Goal: Task Accomplishment & Management: Complete application form

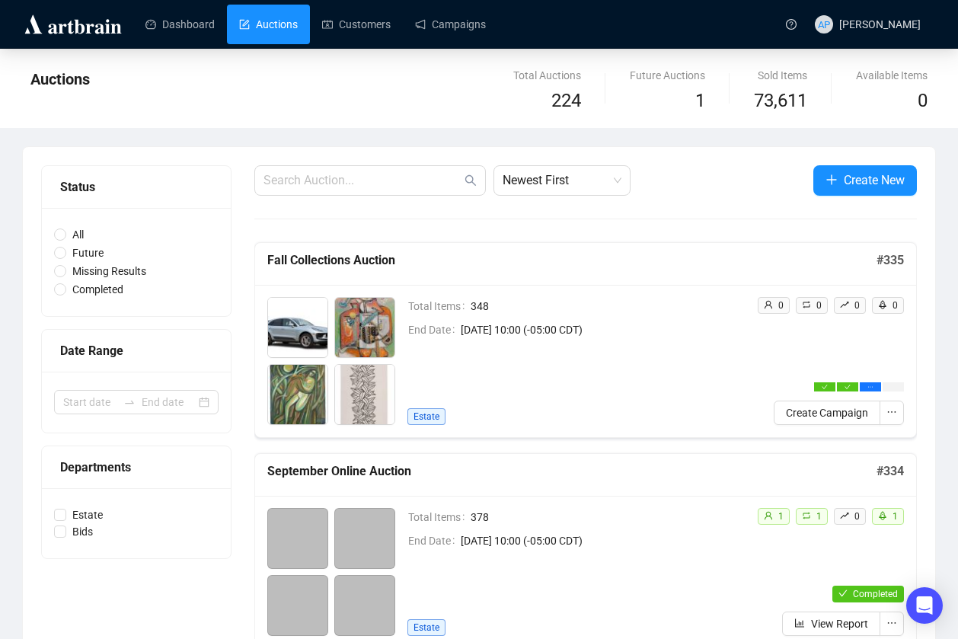
scroll to position [86, 0]
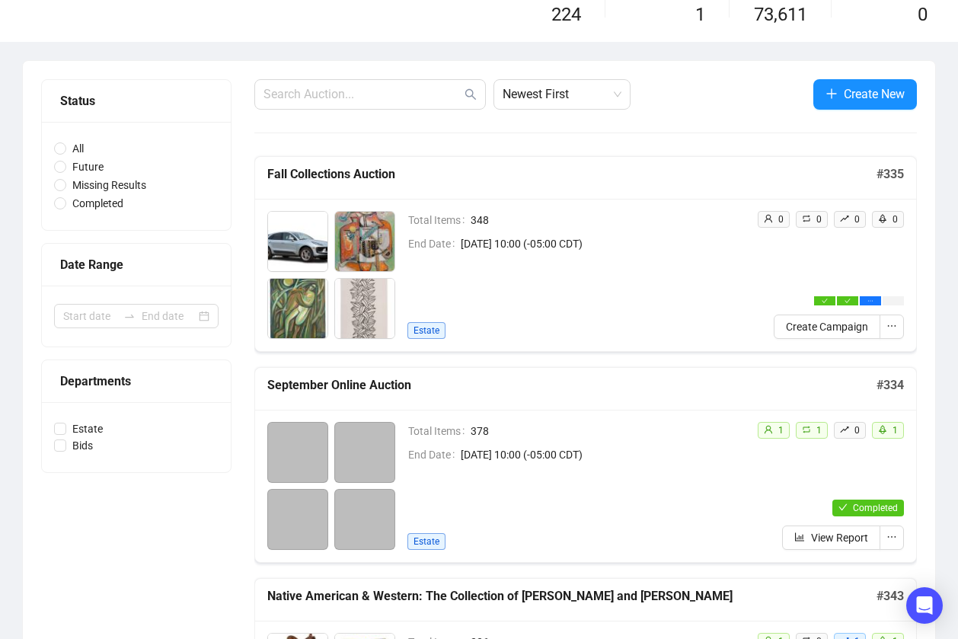
click at [155, 456] on div "Estate Bids" at bounding box center [136, 437] width 189 height 70
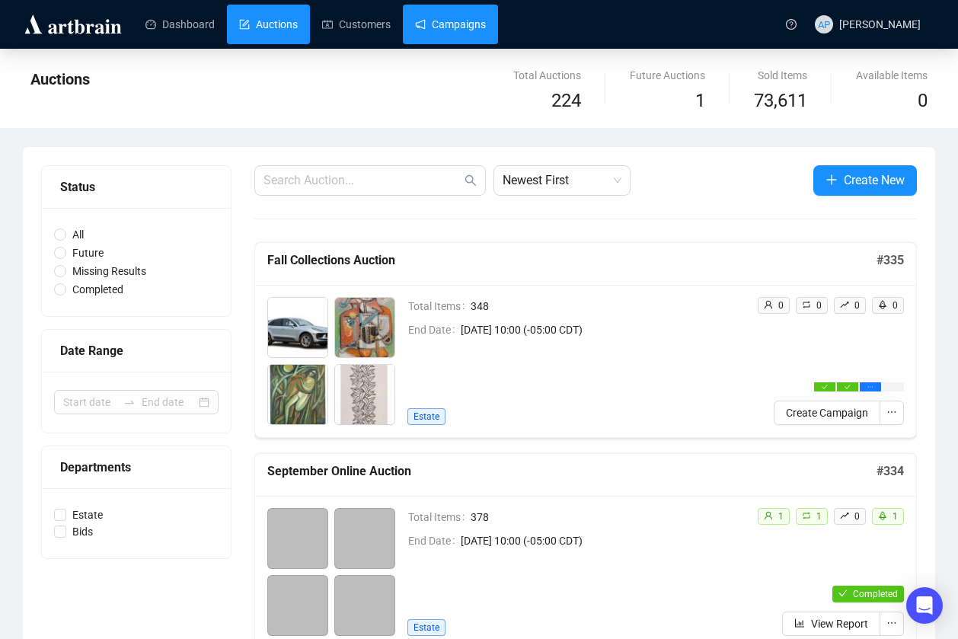
click at [475, 41] on link "Campaigns" at bounding box center [450, 25] width 71 height 40
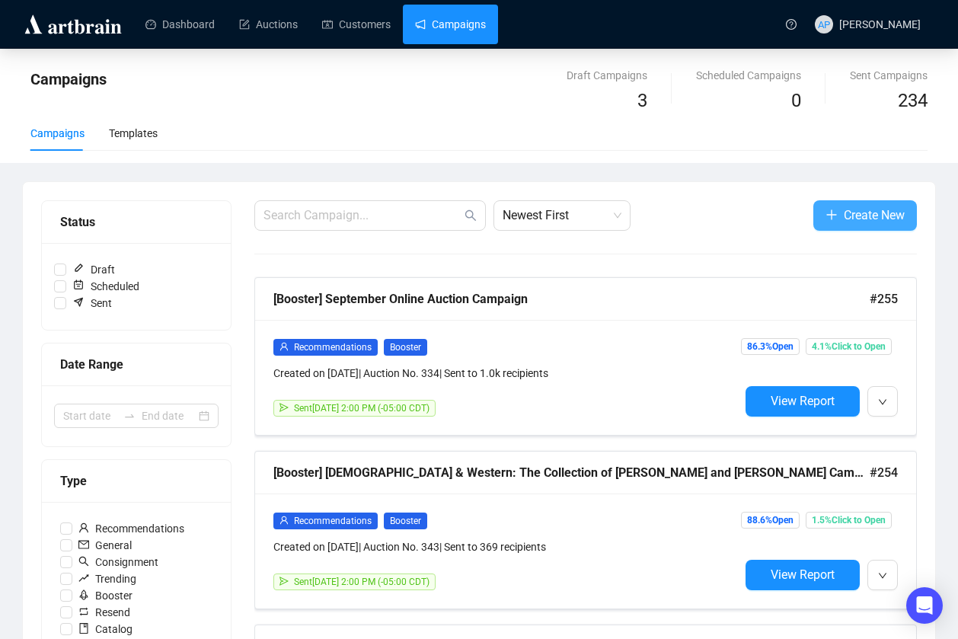
click at [859, 206] on span "Create New" at bounding box center [874, 215] width 61 height 19
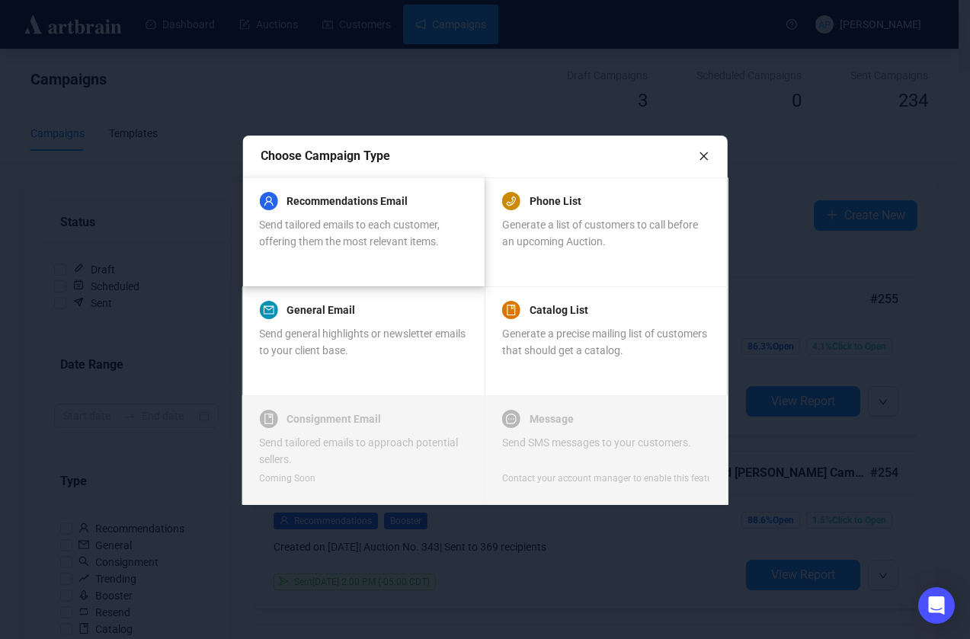
click at [362, 235] on span "Send tailored emails to each customer, offering them the most relevant items." at bounding box center [349, 233] width 181 height 29
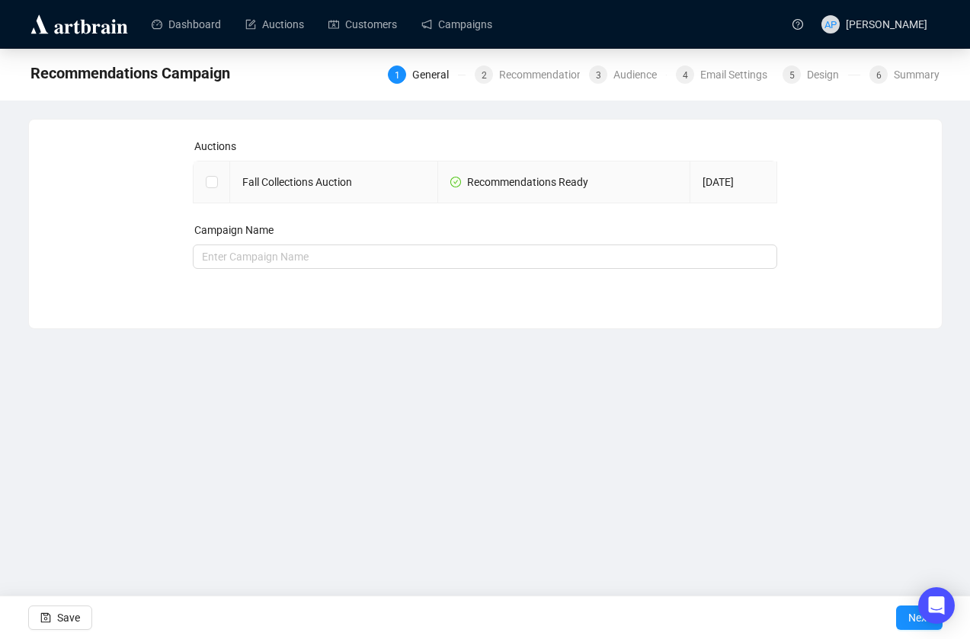
click at [198, 186] on td at bounding box center [212, 183] width 37 height 42
click at [205, 184] on td at bounding box center [212, 183] width 37 height 42
click at [210, 184] on input "checkbox" at bounding box center [211, 181] width 11 height 11
checkbox input "true"
type input "Fall Collections Auction Campaign"
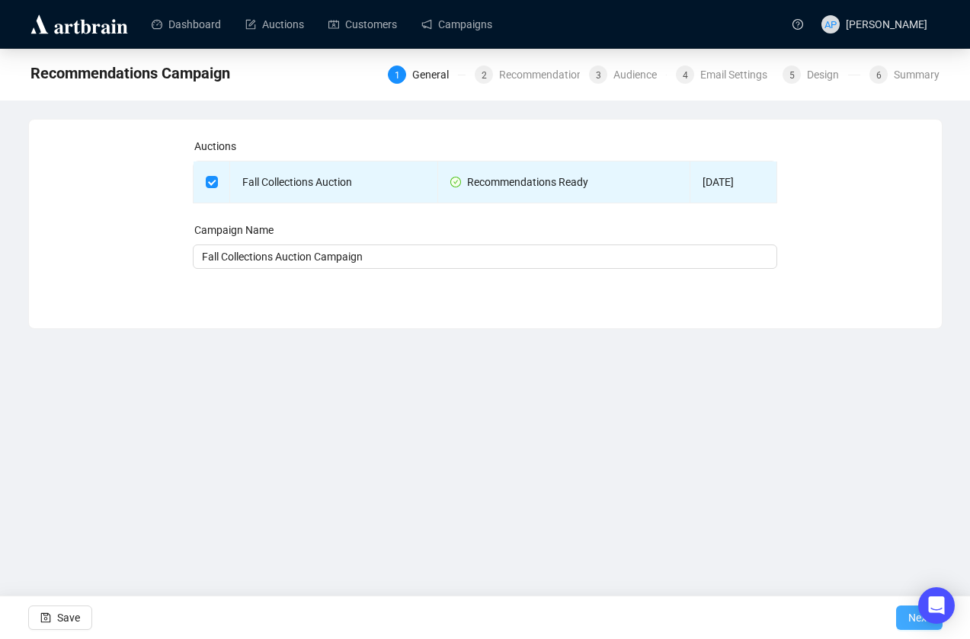
click at [910, 619] on span "Next" at bounding box center [919, 618] width 22 height 43
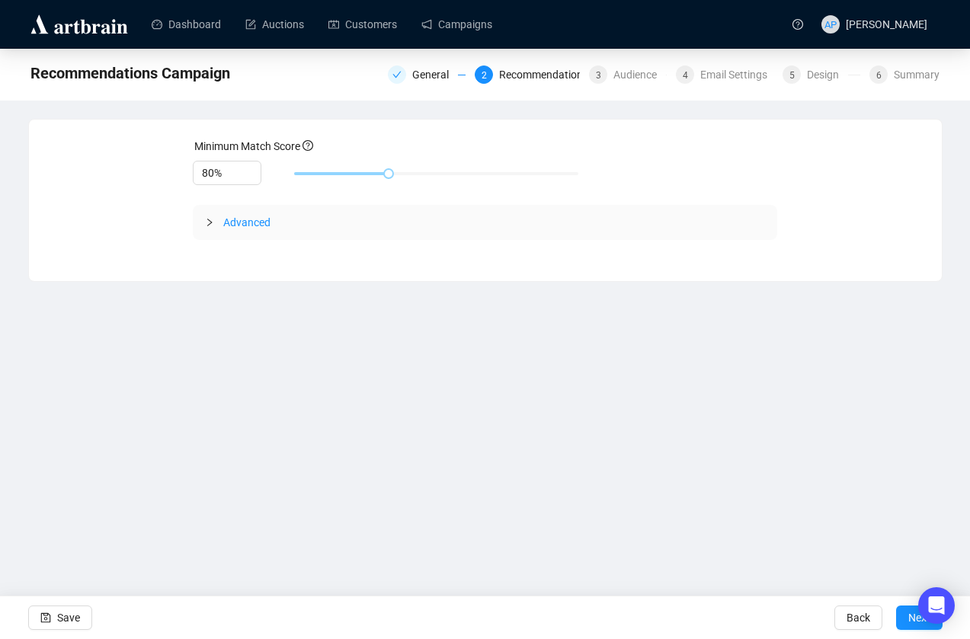
drag, startPoint x: 635, startPoint y: 469, endPoint x: 849, endPoint y: 531, distance: 222.8
click at [635, 469] on div "Dashboard Auctions Customers Campaigns AP [PERSON_NAME] Recommendations Campaig…" at bounding box center [485, 319] width 970 height 639
click at [913, 622] on span "Next" at bounding box center [919, 618] width 22 height 43
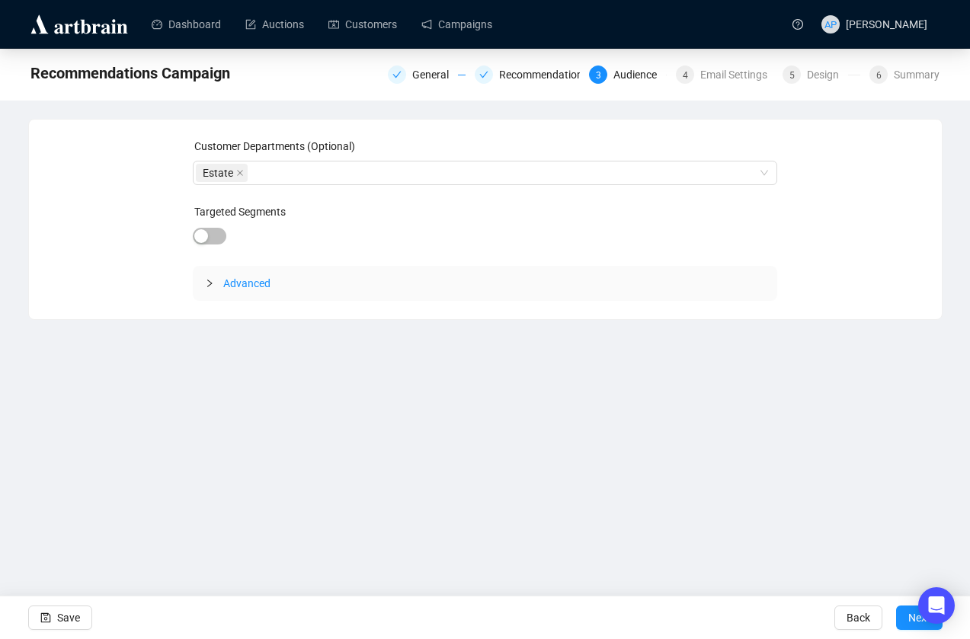
click at [763, 469] on div "Dashboard Auctions Customers Campaigns AP [PERSON_NAME] Recommendations Campaig…" at bounding box center [485, 319] width 970 height 639
click at [207, 286] on icon "collapsed" at bounding box center [209, 283] width 9 height 9
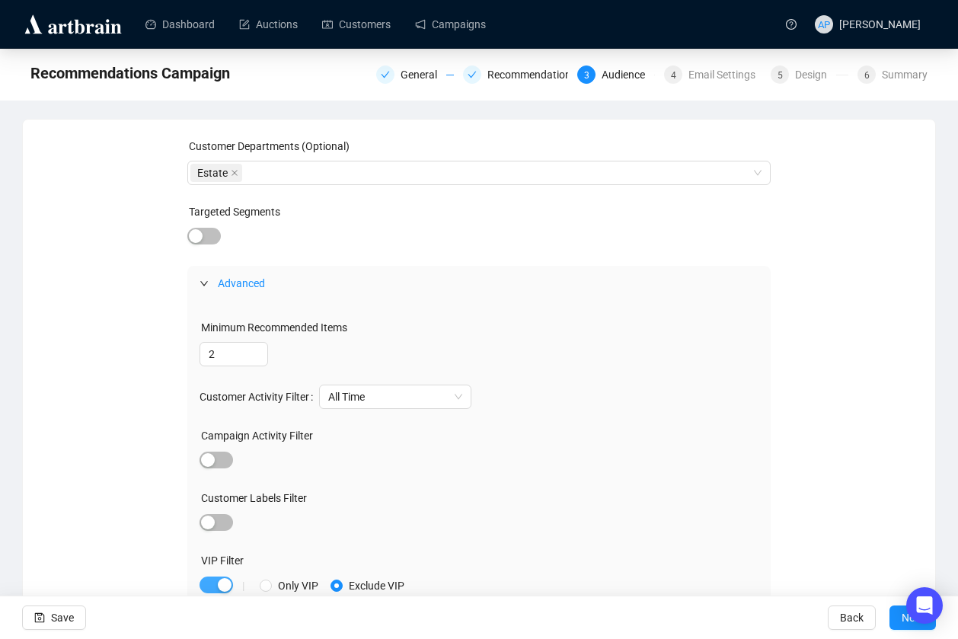
click at [203, 584] on span "button" at bounding box center [217, 585] width 34 height 17
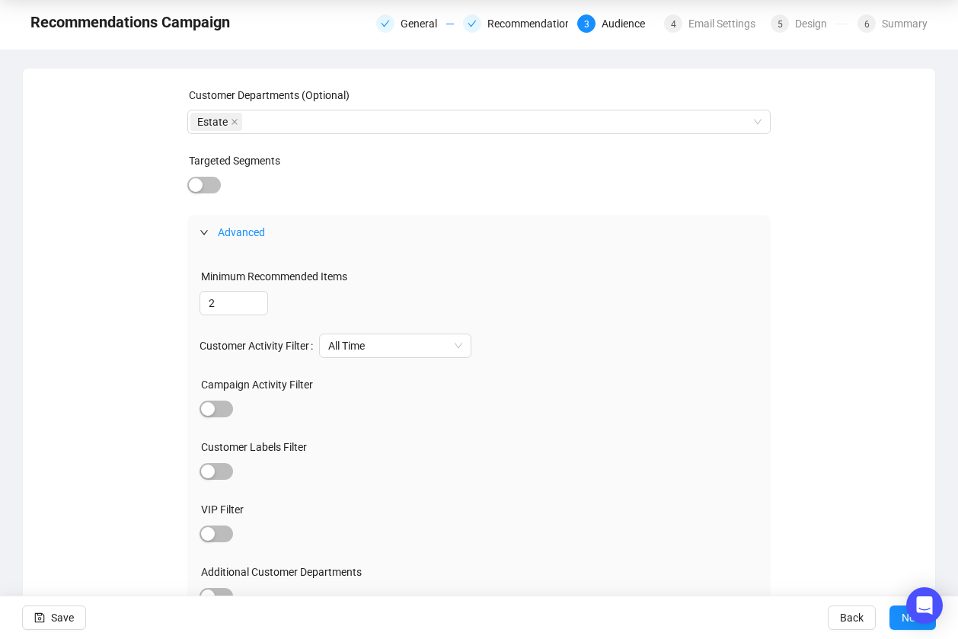
scroll to position [69, 0]
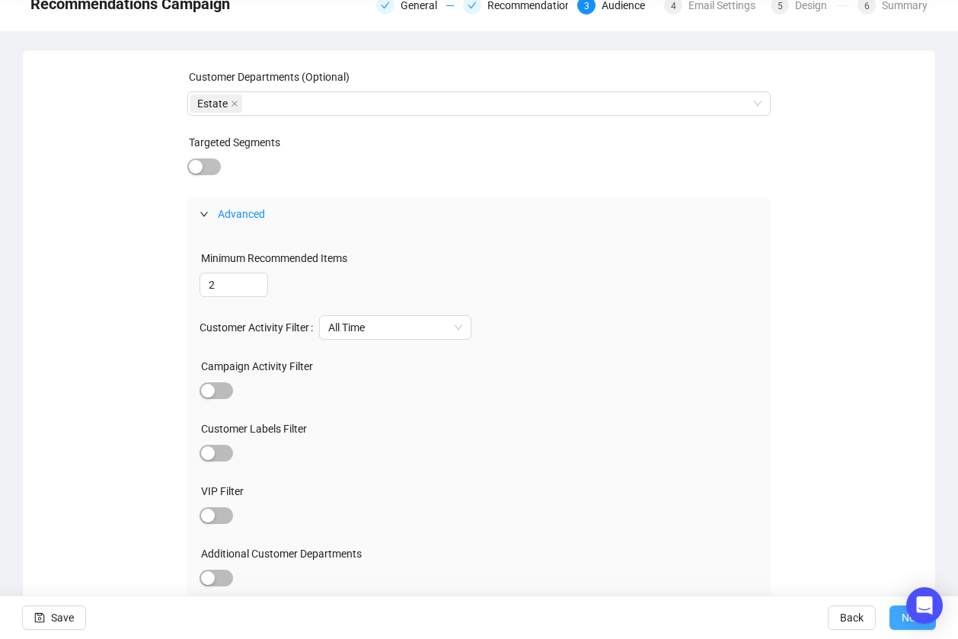
click at [895, 629] on button "Next" at bounding box center [913, 618] width 46 height 24
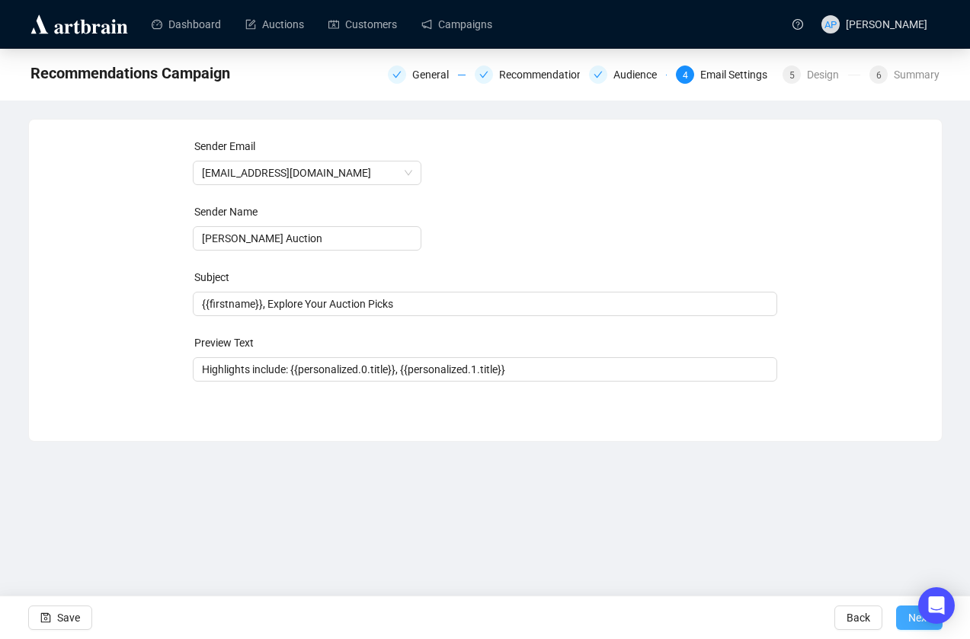
click at [902, 621] on button "Next" at bounding box center [919, 618] width 46 height 24
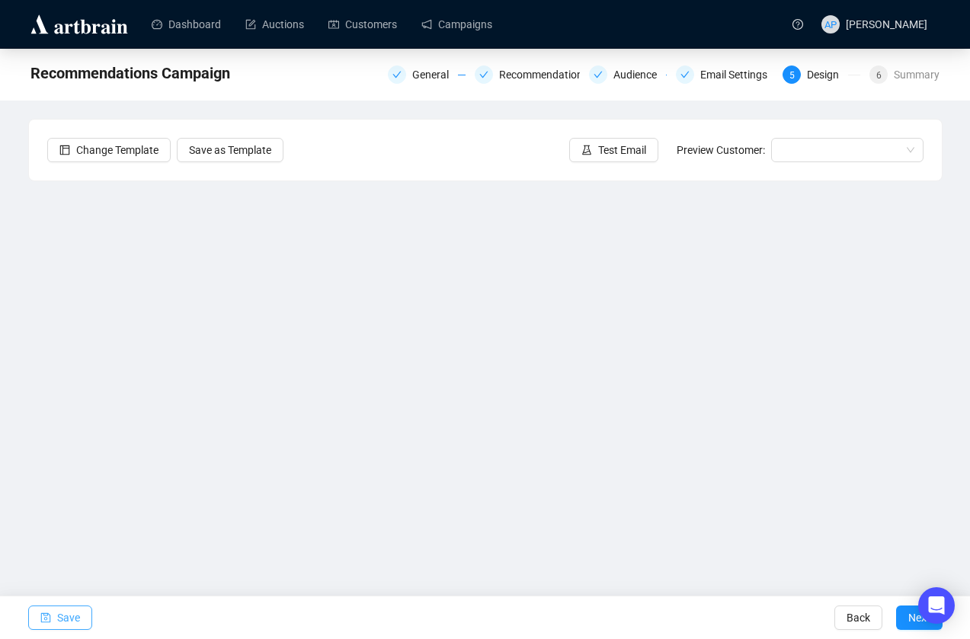
click at [62, 622] on span "Save" at bounding box center [68, 618] width 23 height 43
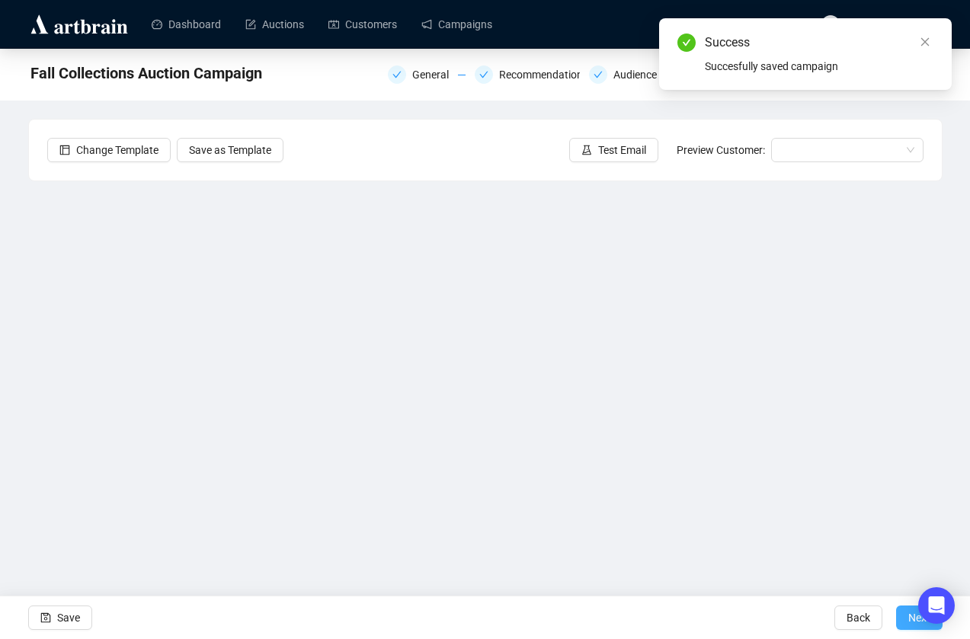
click at [905, 619] on button "Next" at bounding box center [919, 618] width 46 height 24
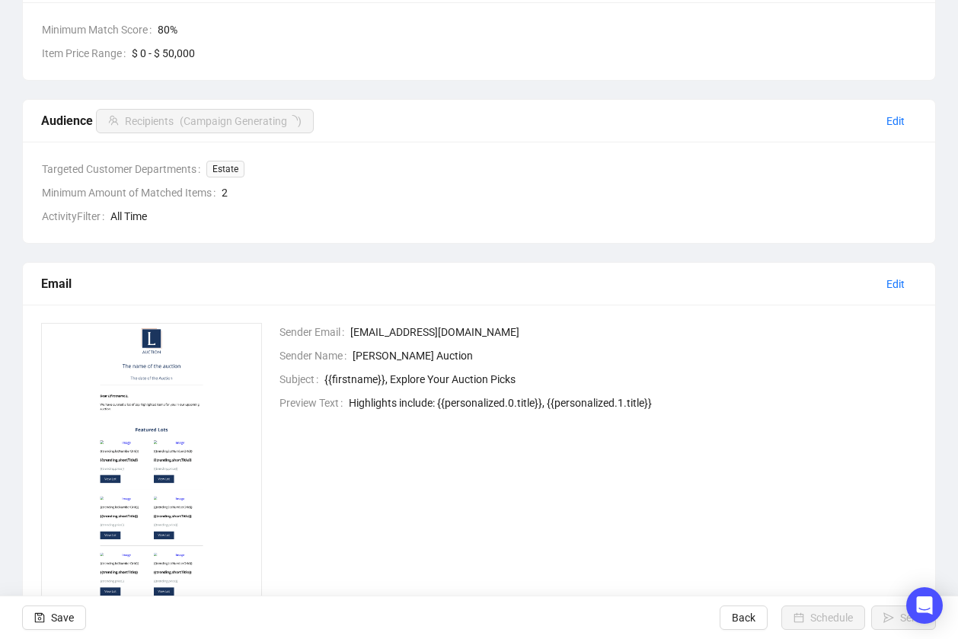
scroll to position [384, 0]
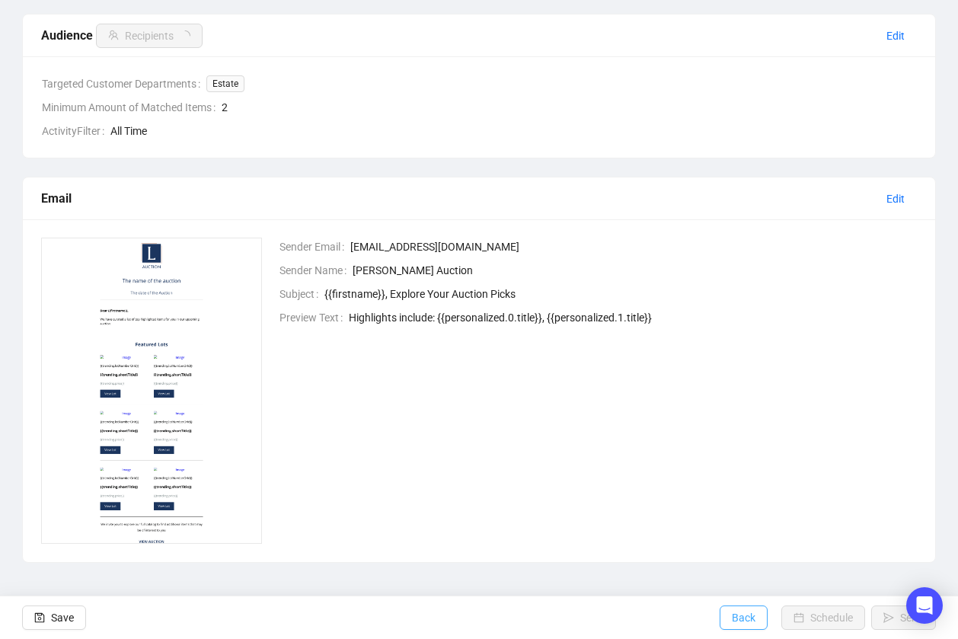
click at [741, 616] on span "Back" at bounding box center [744, 618] width 24 height 43
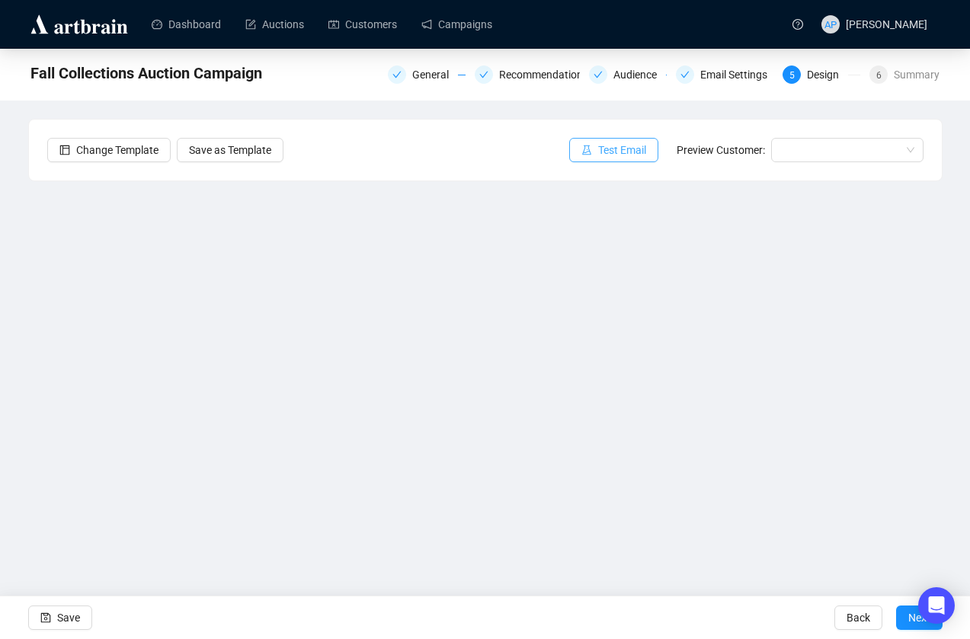
click at [616, 155] on span "Test Email" at bounding box center [622, 150] width 48 height 17
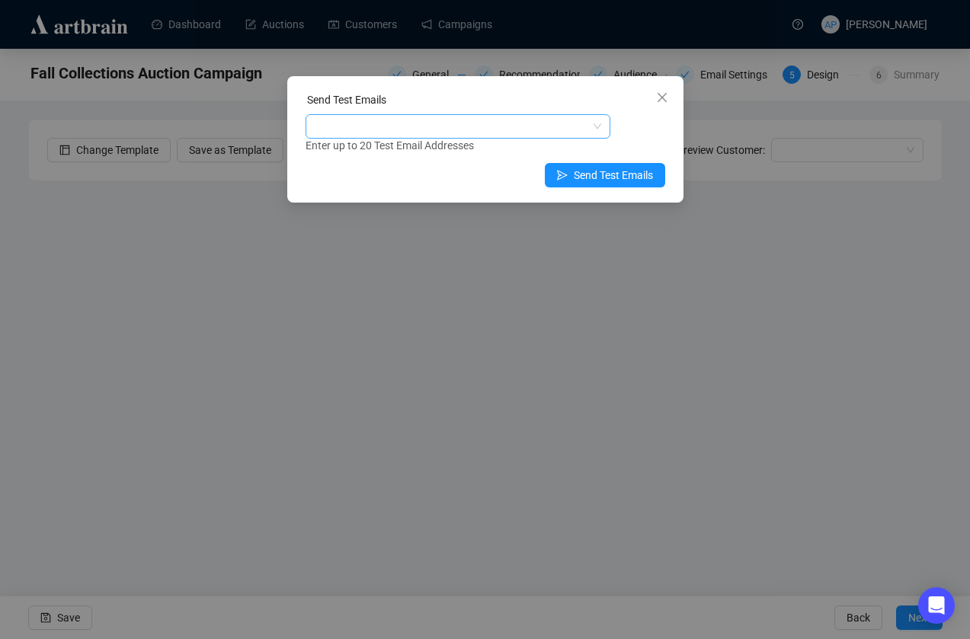
click at [402, 133] on div at bounding box center [450, 126] width 283 height 21
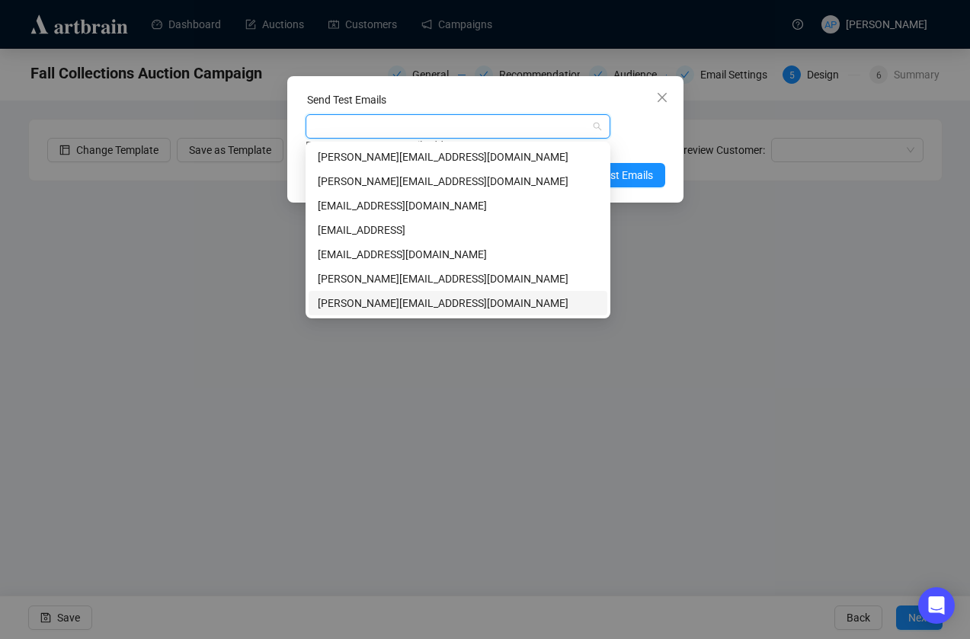
click at [402, 308] on div "[PERSON_NAME][EMAIL_ADDRESS][DOMAIN_NAME]" at bounding box center [458, 303] width 280 height 17
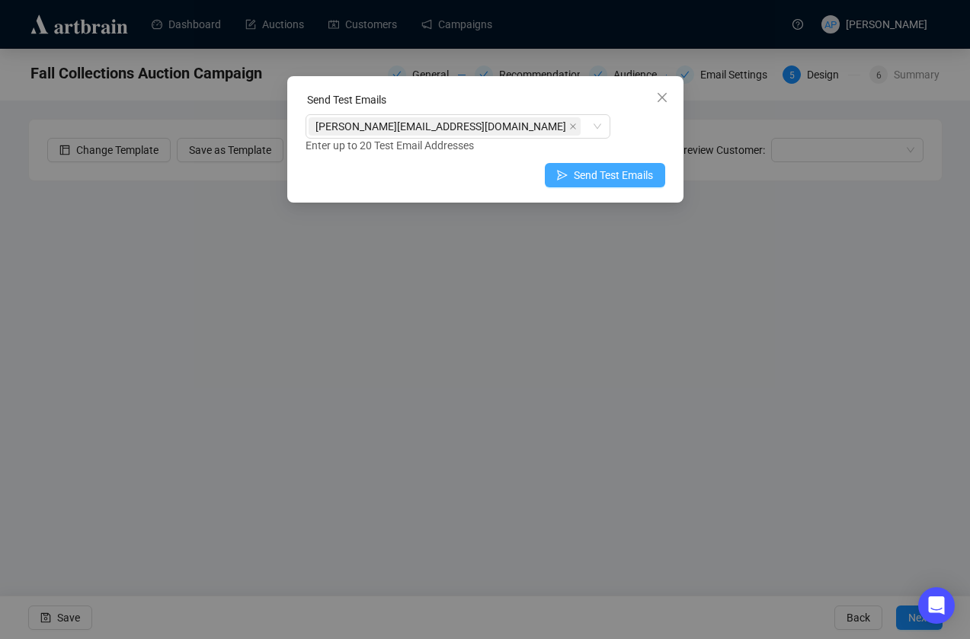
click at [645, 180] on span "Send Test Emails" at bounding box center [613, 175] width 79 height 17
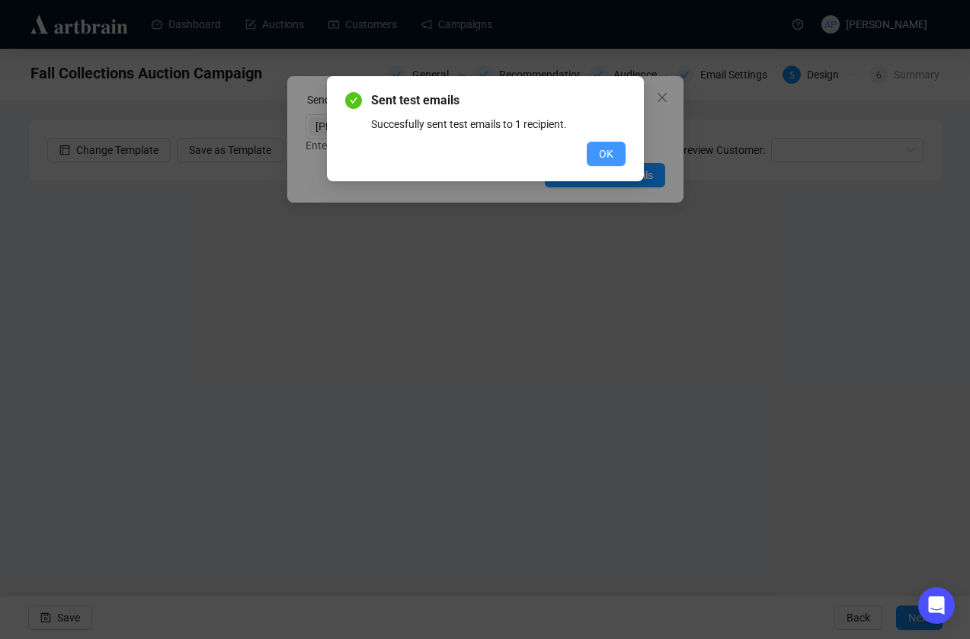
click at [600, 155] on span "OK" at bounding box center [606, 154] width 14 height 17
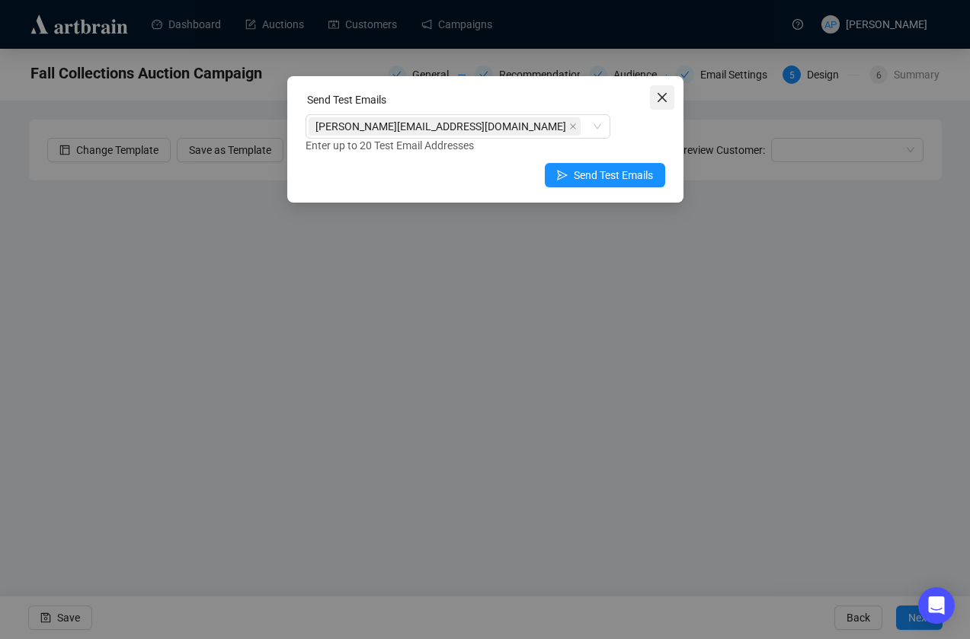
click at [654, 92] on span "Close" at bounding box center [662, 97] width 24 height 12
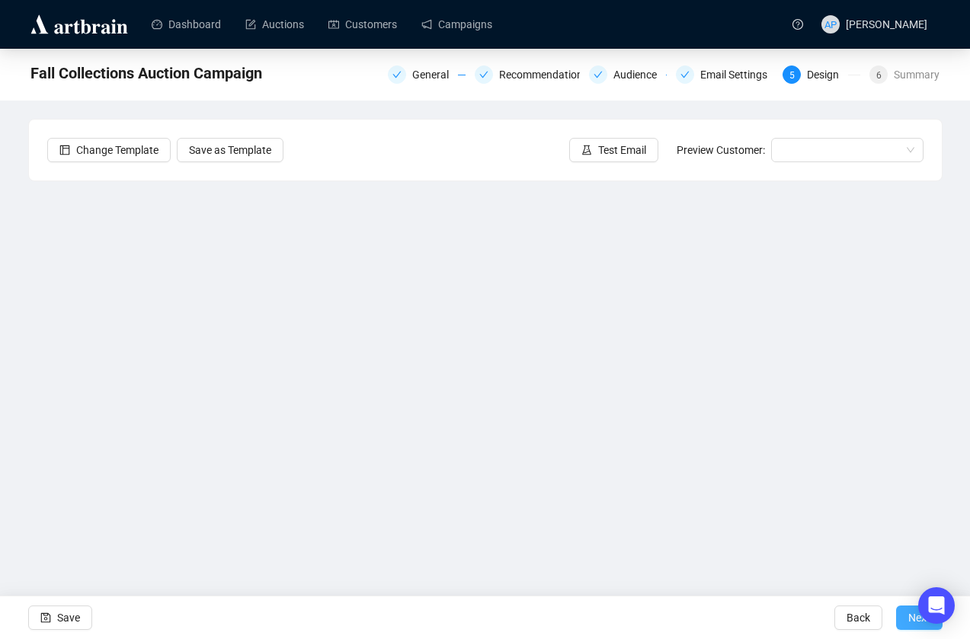
click at [905, 619] on button "Next" at bounding box center [919, 618] width 46 height 24
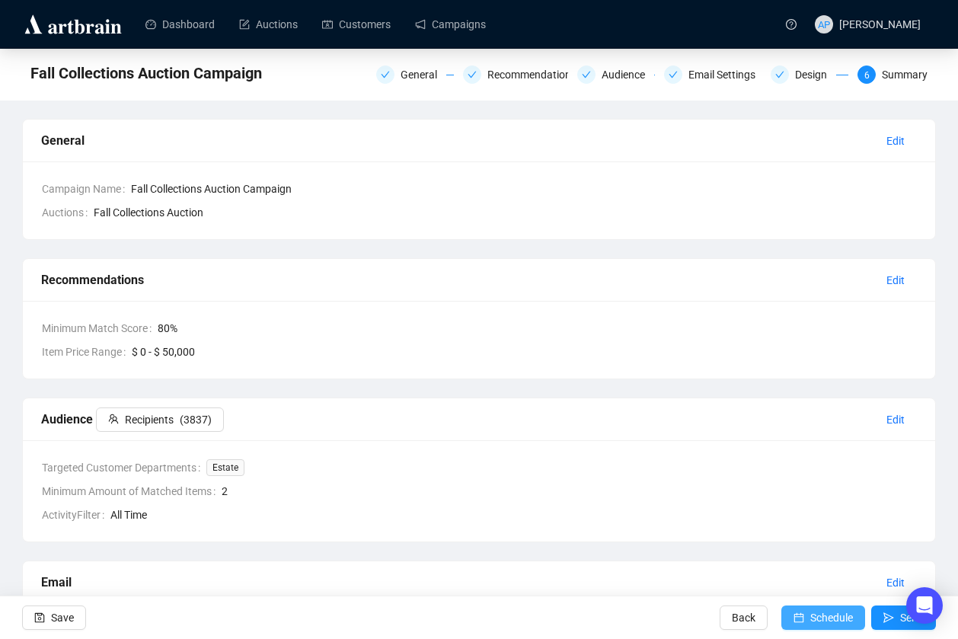
click at [801, 618] on icon "calendar" at bounding box center [799, 618] width 11 height 11
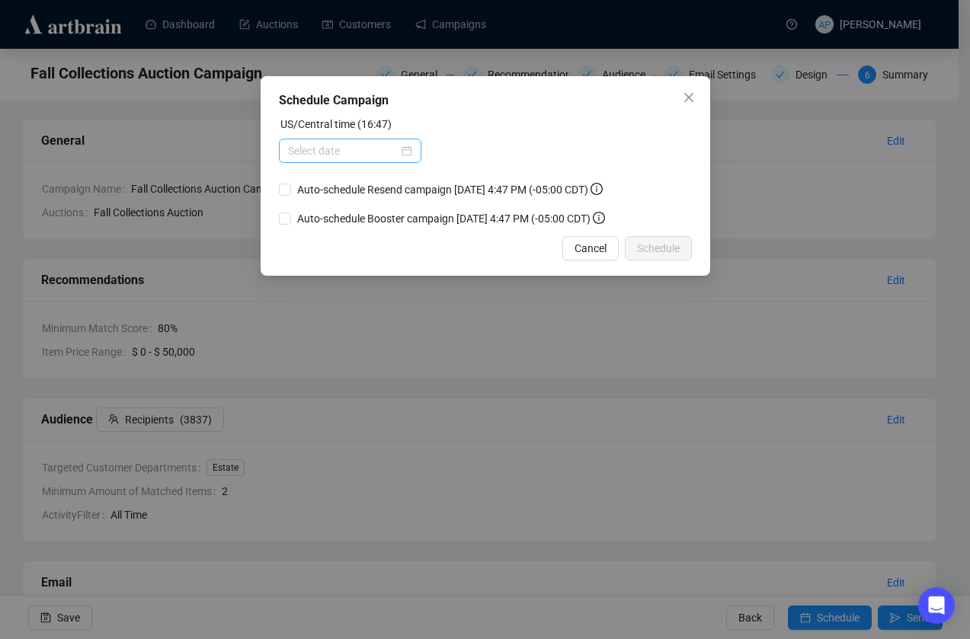
click at [409, 149] on div at bounding box center [350, 150] width 124 height 17
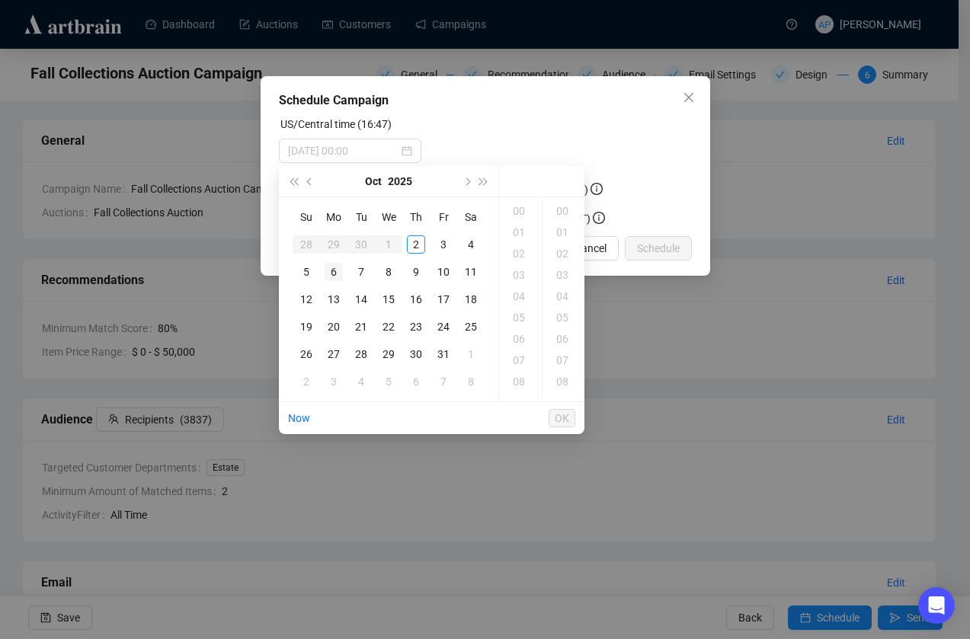
click at [334, 280] on div "6" at bounding box center [334, 272] width 18 height 18
click at [514, 386] on div "08" at bounding box center [520, 381] width 37 height 21
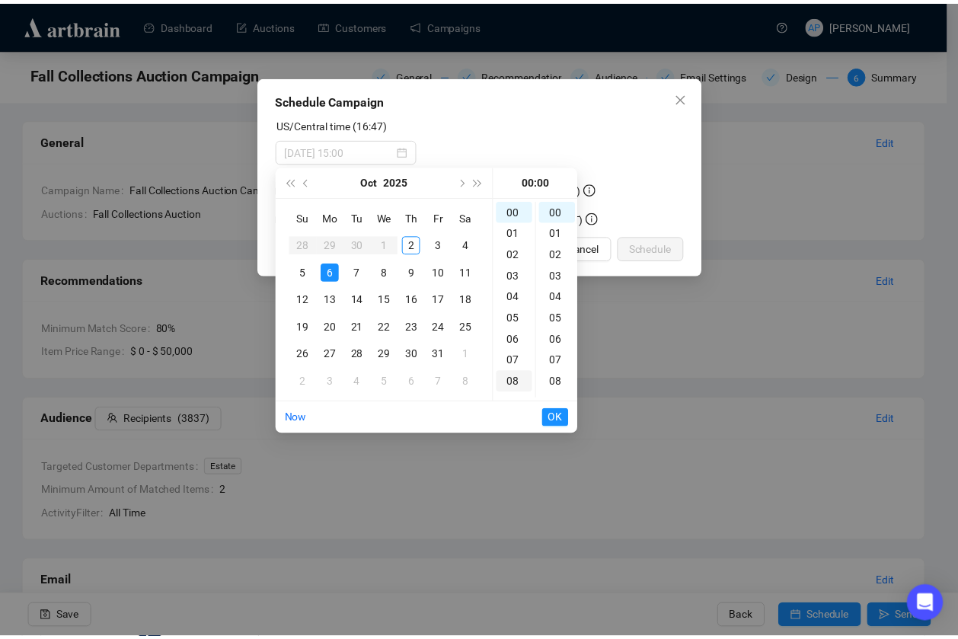
scroll to position [171, 0]
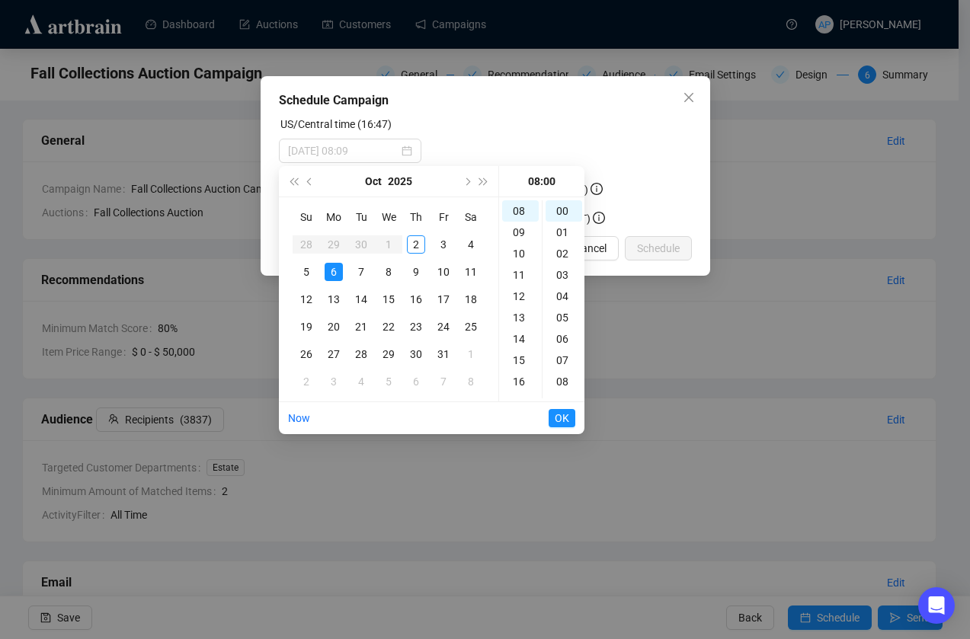
type input "[DATE] 08:00"
click at [564, 417] on span "OK" at bounding box center [562, 418] width 14 height 29
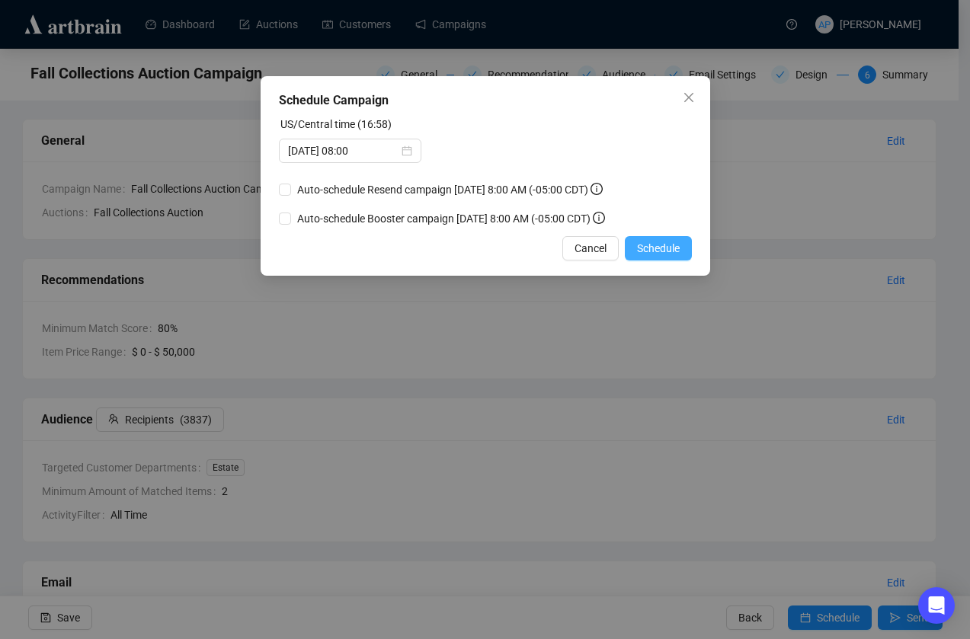
click at [645, 248] on span "Schedule" at bounding box center [658, 248] width 43 height 17
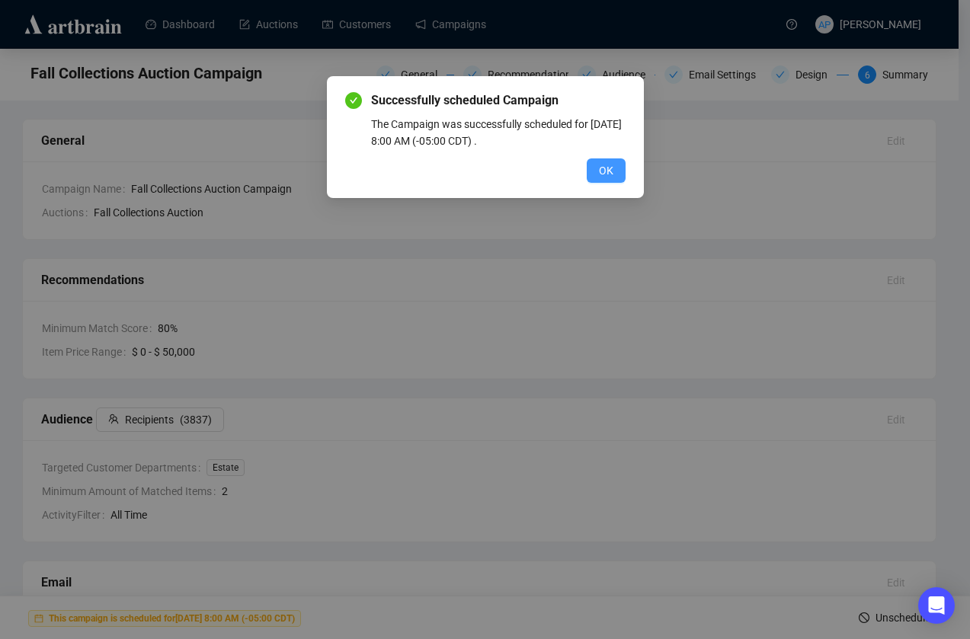
click at [614, 176] on button "OK" at bounding box center [606, 170] width 39 height 24
